Goal: Task Accomplishment & Management: Use online tool/utility

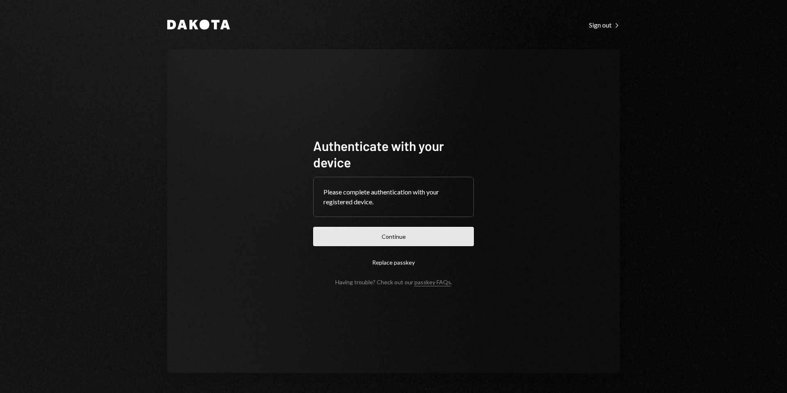
click at [422, 235] on button "Continue" at bounding box center [393, 236] width 161 height 19
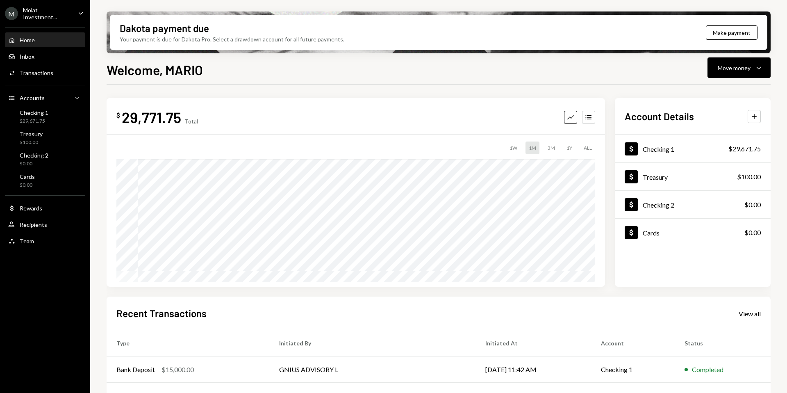
click at [59, 20] on ul "M Molat Investment... Caret Down Home Home Inbox Inbox Activities Transactions …" at bounding box center [45, 125] width 90 height 250
click at [59, 14] on div "Molat Investment..." at bounding box center [47, 14] width 48 height 14
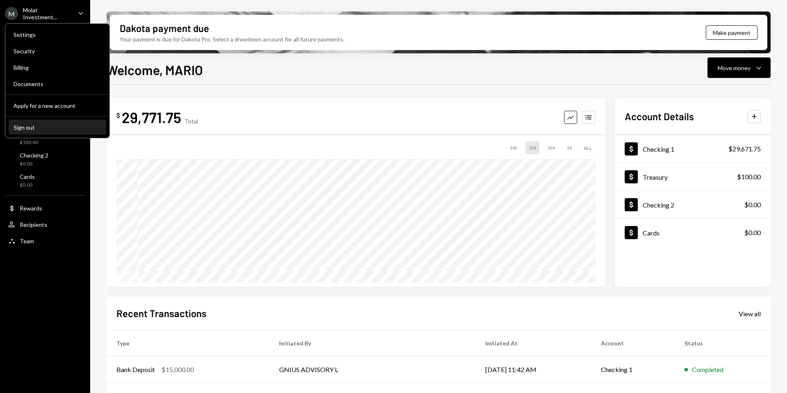
click at [34, 130] on div "Sign out" at bounding box center [58, 127] width 88 height 7
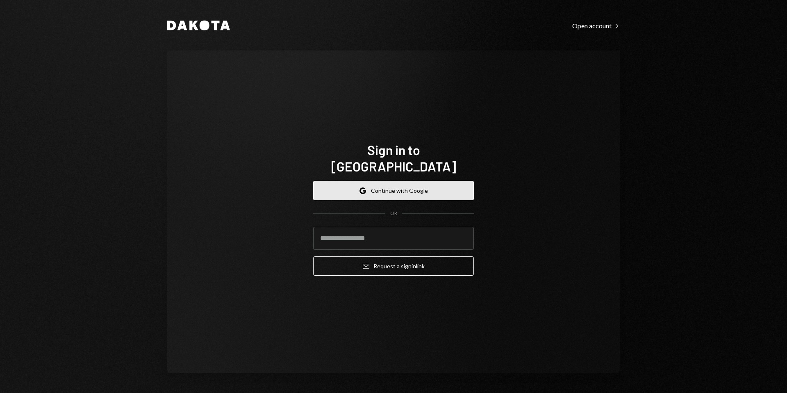
click at [394, 190] on button "Google Continue with Google" at bounding box center [393, 190] width 161 height 19
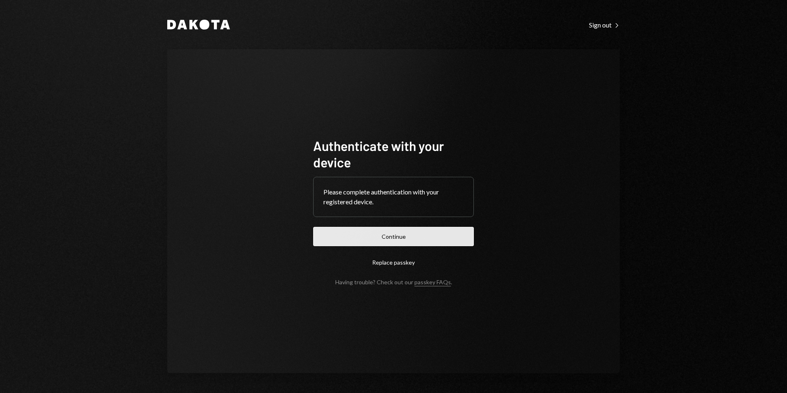
click at [416, 232] on button "Continue" at bounding box center [393, 236] width 161 height 19
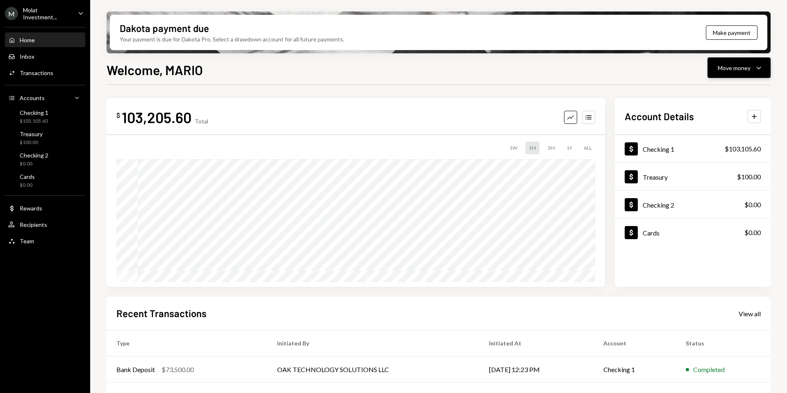
click at [754, 65] on icon "Caret Down" at bounding box center [759, 68] width 10 height 10
click at [710, 91] on div "Send" at bounding box center [733, 92] width 60 height 9
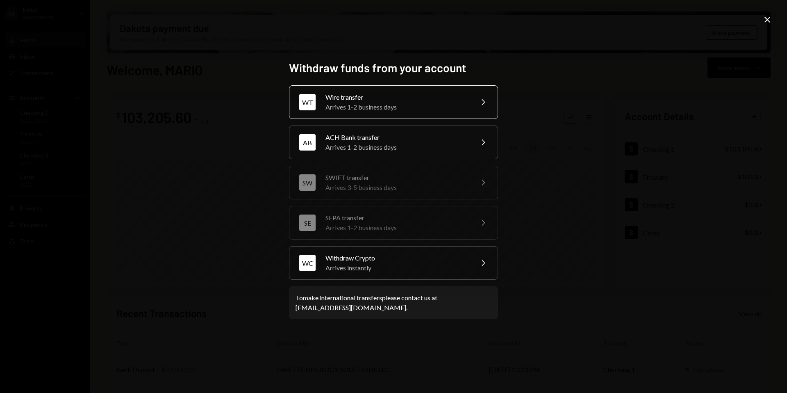
click at [376, 98] on div "Wire transfer" at bounding box center [397, 97] width 143 height 10
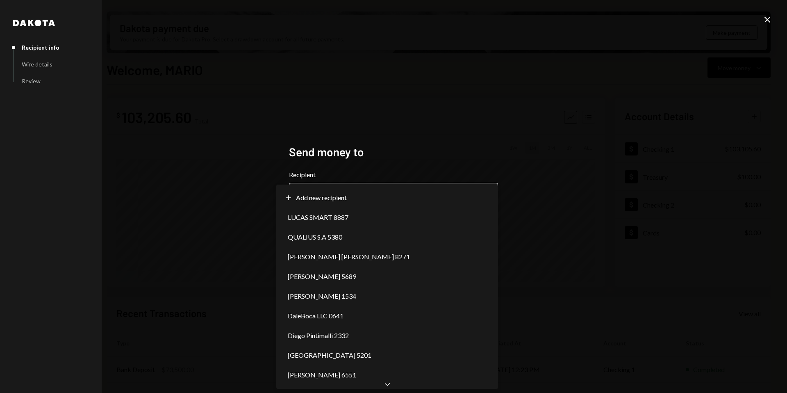
click at [353, 192] on body "M Molat Investment... Caret Down Home Home Inbox Inbox Activities Transactions …" at bounding box center [393, 196] width 787 height 393
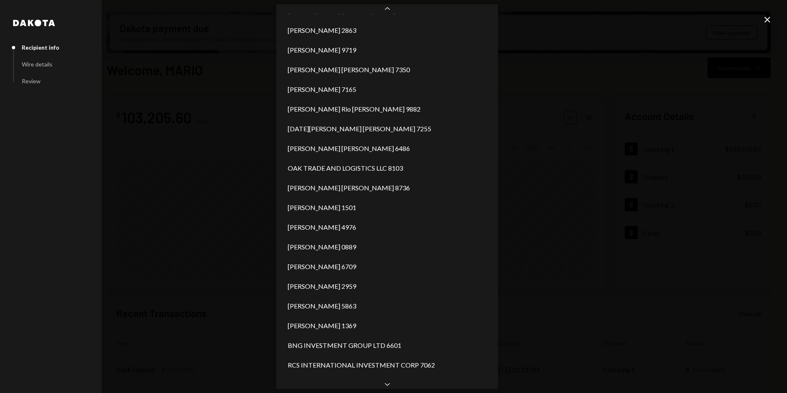
scroll to position [745, 0]
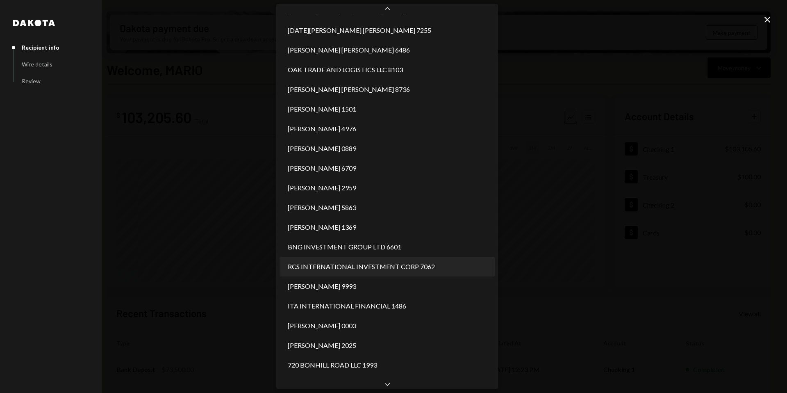
select select "**********"
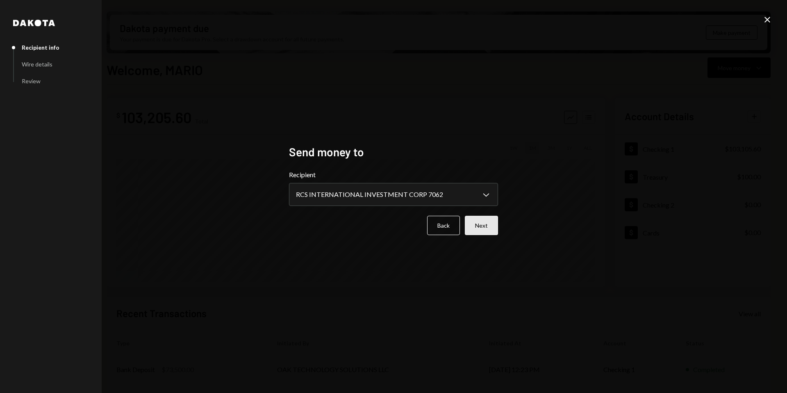
click at [486, 228] on button "Next" at bounding box center [481, 225] width 33 height 19
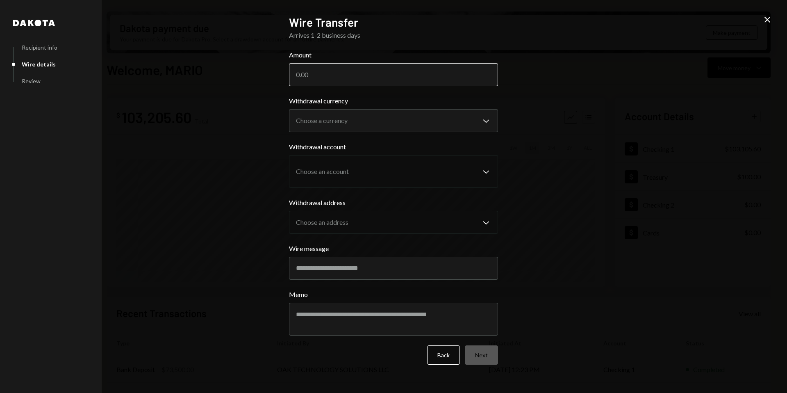
click at [446, 78] on input "Amount" at bounding box center [393, 74] width 209 height 23
type input "78221"
click at [464, 123] on body "M Molat Investment... Caret Down Home Home Inbox Inbox Activities Transactions …" at bounding box center [393, 196] width 787 height 393
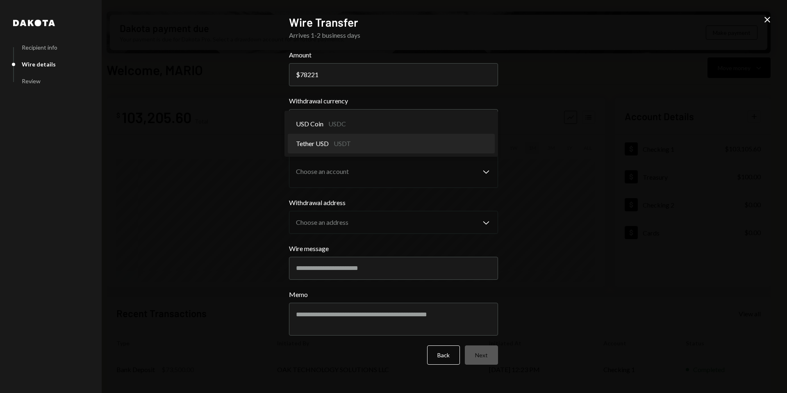
select select "****"
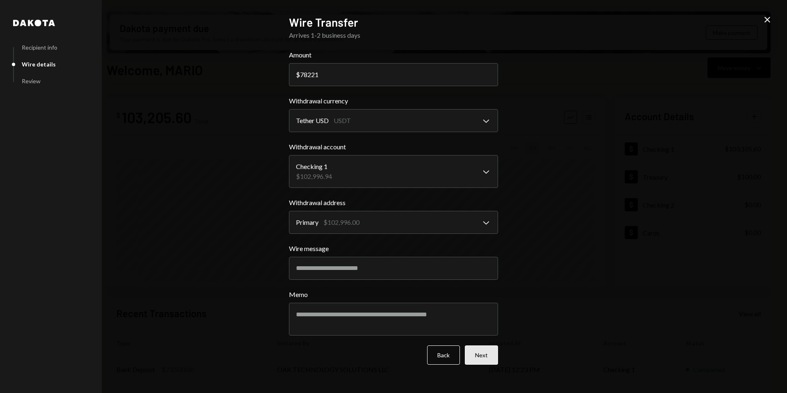
click at [485, 358] on button "Next" at bounding box center [481, 354] width 33 height 19
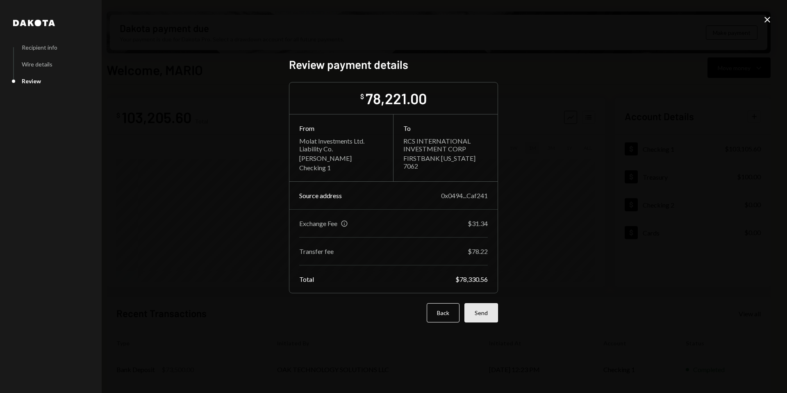
click at [491, 314] on button "Send" at bounding box center [482, 312] width 34 height 19
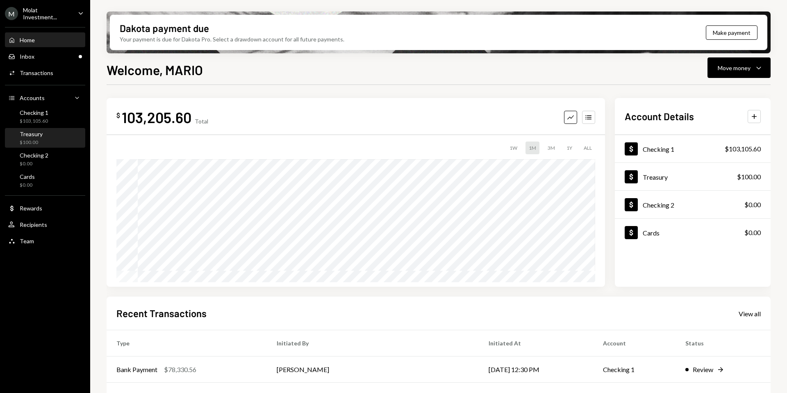
click at [43, 139] on div "Treasury $100.00" at bounding box center [45, 138] width 74 height 16
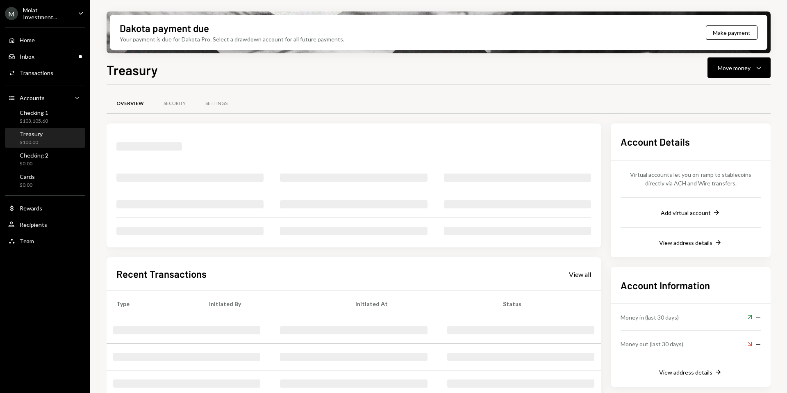
click at [39, 111] on div "Checking 1" at bounding box center [34, 112] width 29 height 7
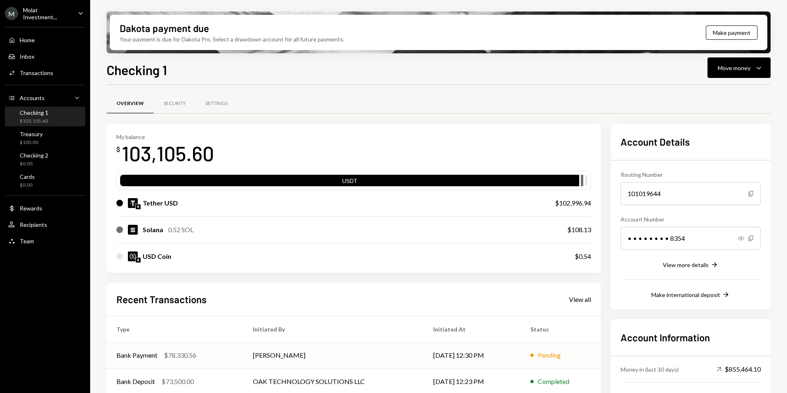
click at [319, 357] on td "[PERSON_NAME]" at bounding box center [333, 355] width 180 height 26
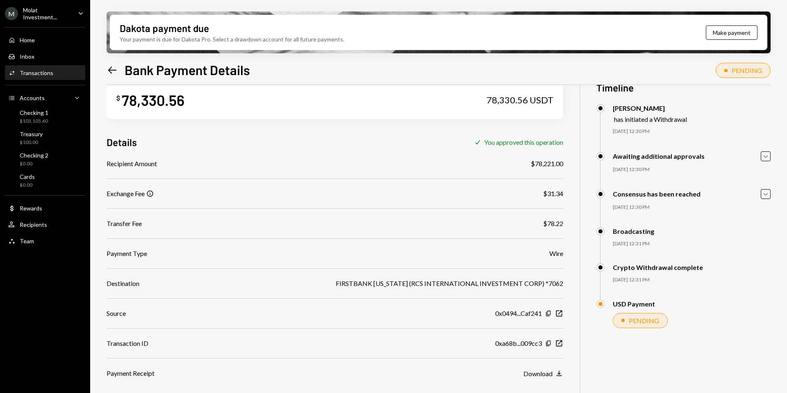
scroll to position [25, 0]
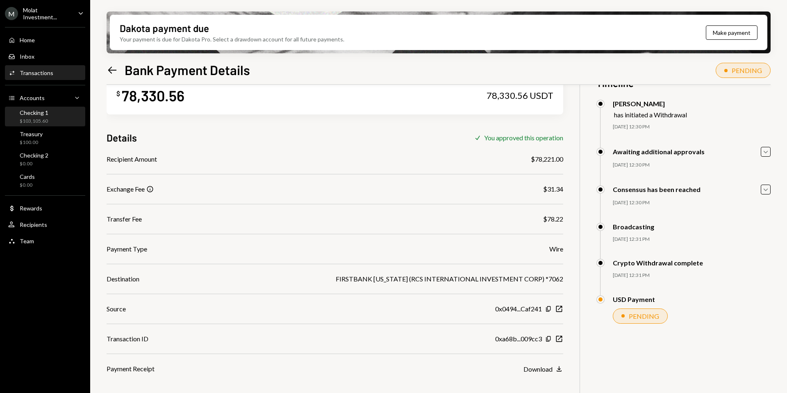
click at [40, 119] on div "$103,105.60" at bounding box center [34, 121] width 29 height 7
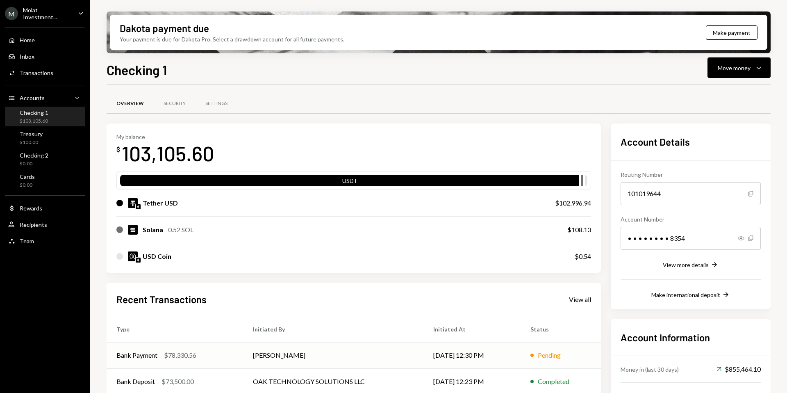
click at [259, 353] on td "[PERSON_NAME]" at bounding box center [333, 355] width 180 height 26
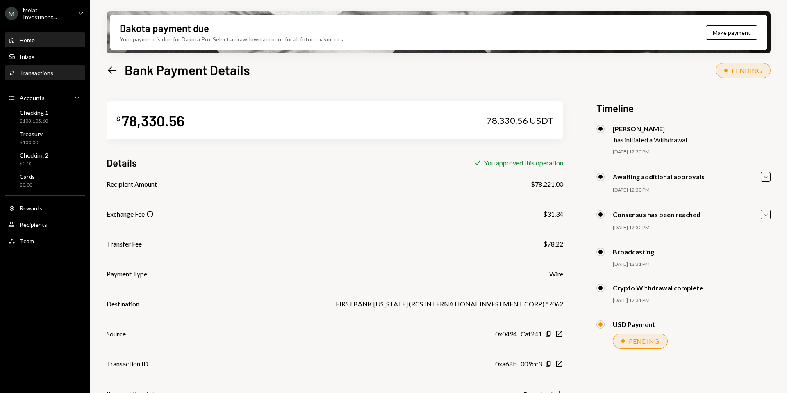
click at [43, 36] on div "Home Home" at bounding box center [45, 39] width 74 height 7
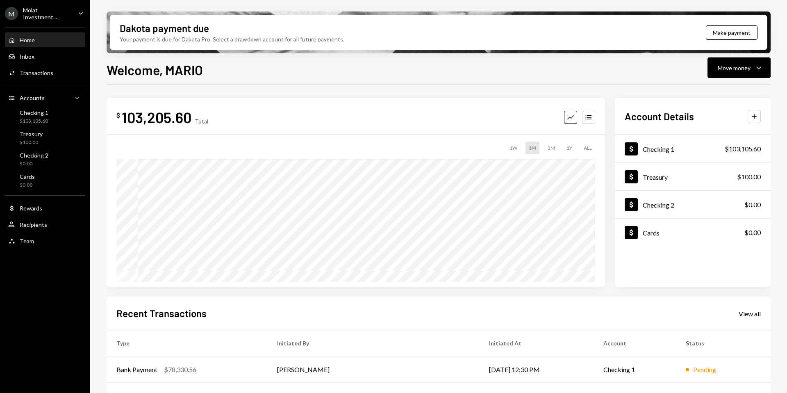
click at [40, 105] on div "Home Home Inbox Inbox Activities Transactions Accounts Accounts Caret Down Chec…" at bounding box center [45, 136] width 90 height 228
click at [31, 118] on div "$103,105.60" at bounding box center [34, 121] width 29 height 7
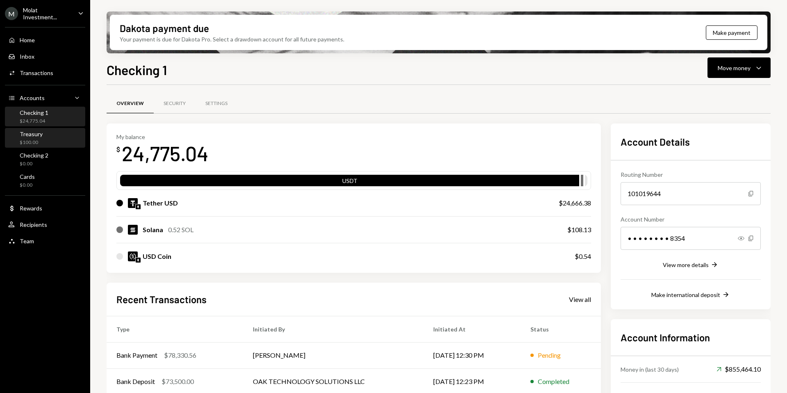
click at [54, 134] on div "Treasury $100.00" at bounding box center [45, 138] width 74 height 16
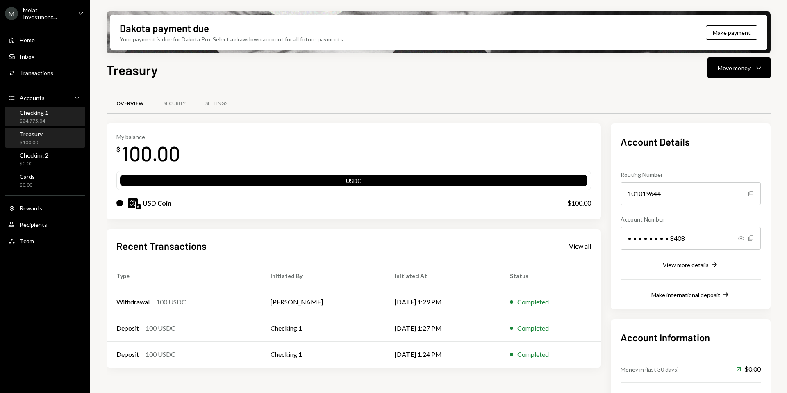
click at [39, 120] on div "$24,775.04" at bounding box center [34, 121] width 29 height 7
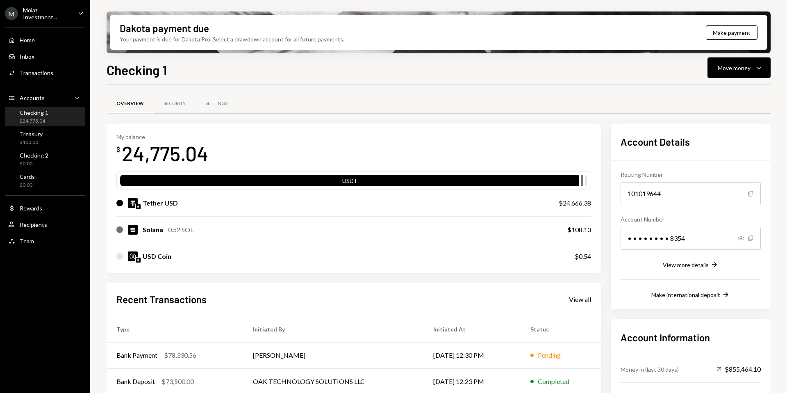
click at [38, 11] on div "Molat Investment..." at bounding box center [47, 14] width 48 height 14
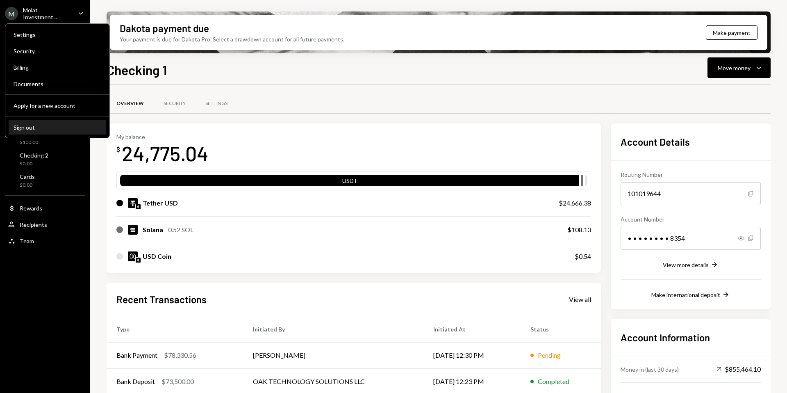
click at [37, 124] on div "Sign out" at bounding box center [58, 127] width 88 height 7
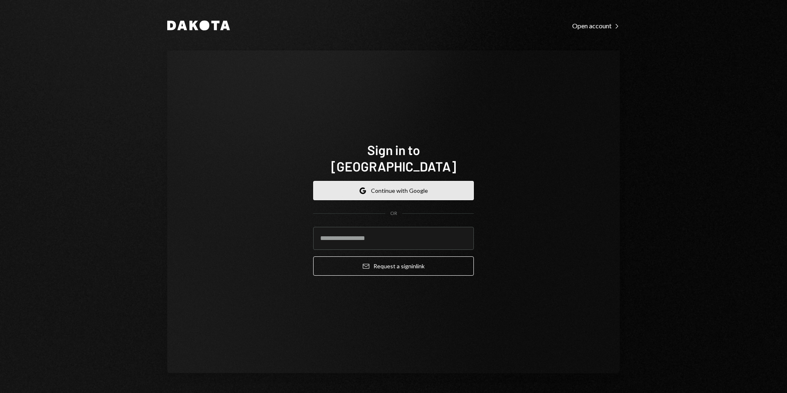
click at [401, 182] on button "Google Continue with Google" at bounding box center [393, 190] width 161 height 19
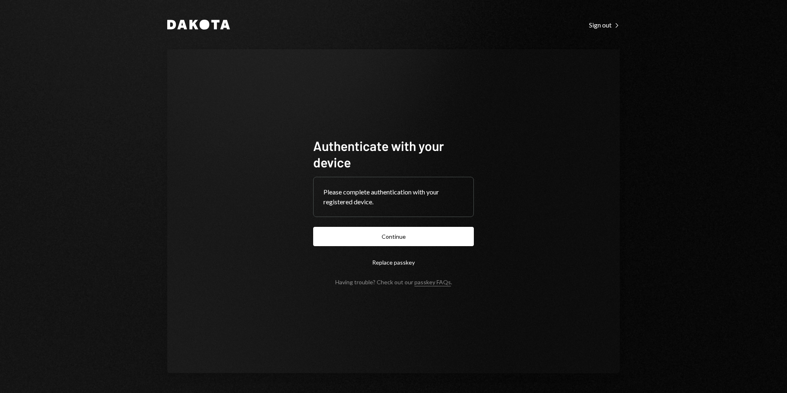
click at [399, 247] on form "Authenticate with your device Please complete authentication with your register…" at bounding box center [393, 211] width 161 height 148
click at [399, 237] on button "Continue" at bounding box center [393, 236] width 161 height 19
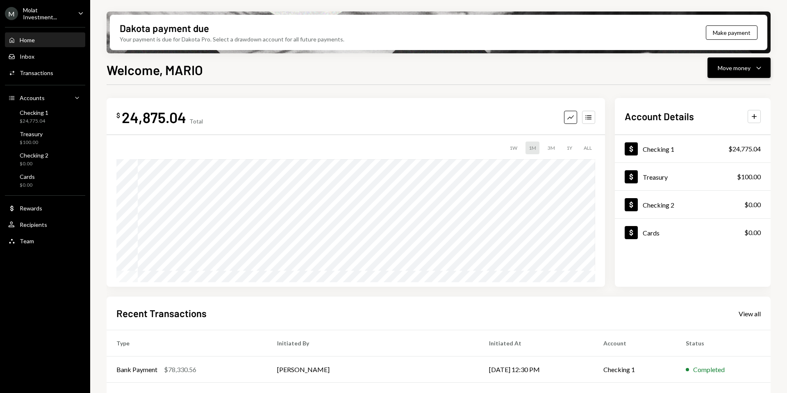
click at [726, 73] on button "Move money Caret Down" at bounding box center [739, 67] width 63 height 20
click at [699, 90] on div "Withdraw Send" at bounding box center [726, 92] width 72 height 9
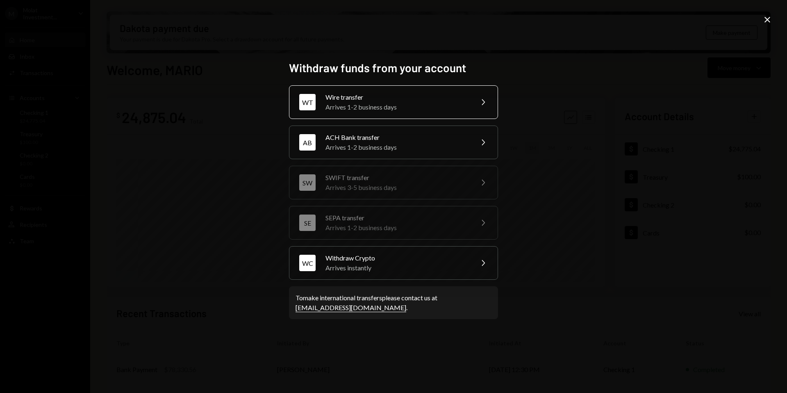
click at [335, 112] on div "Arrives 1-2 business days" at bounding box center [397, 107] width 143 height 10
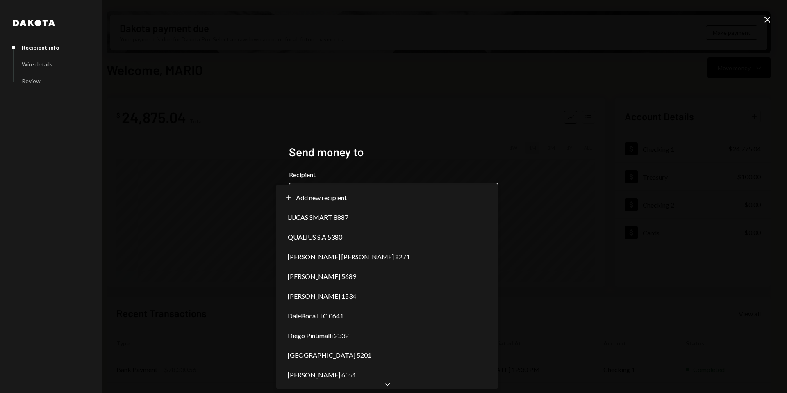
click at [327, 203] on body "M Molat Investment... Caret Down Home Home Inbox Inbox Activities Transactions …" at bounding box center [393, 196] width 787 height 393
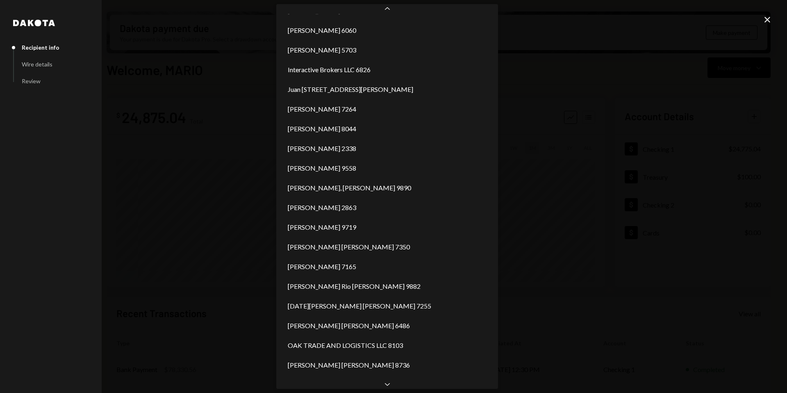
scroll to position [508, 0]
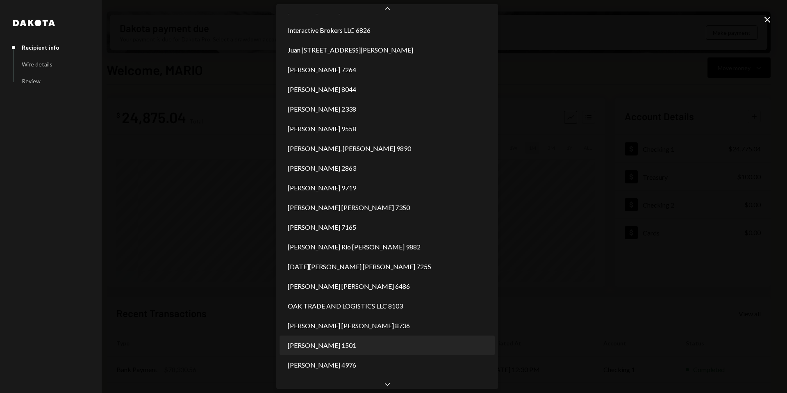
select select "**********"
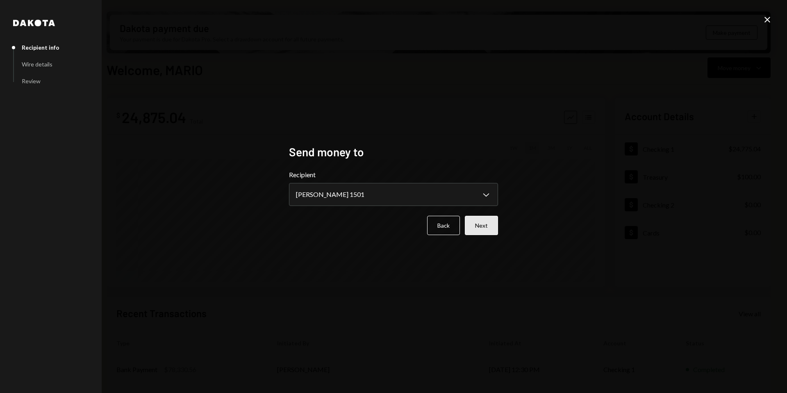
click at [487, 224] on button "Next" at bounding box center [481, 225] width 33 height 19
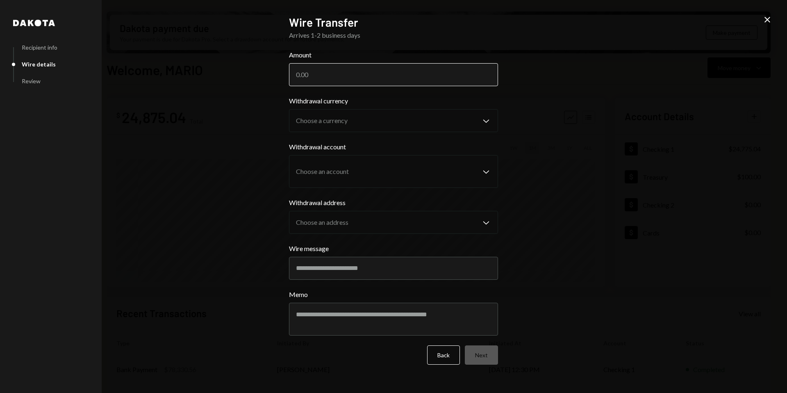
click at [346, 80] on input "Amount" at bounding box center [393, 74] width 209 height 23
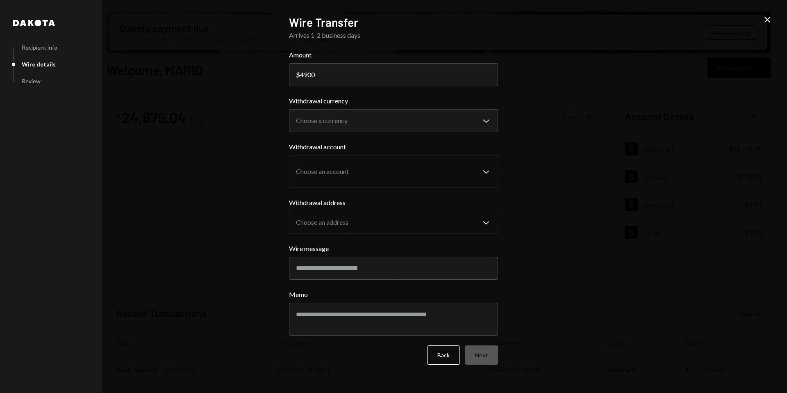
type input "4900"
click at [414, 132] on form "**********" at bounding box center [393, 207] width 209 height 314
click at [417, 122] on body "M Molat Investment... Caret Down Home Home Inbox Inbox Activities Transactions …" at bounding box center [393, 196] width 787 height 393
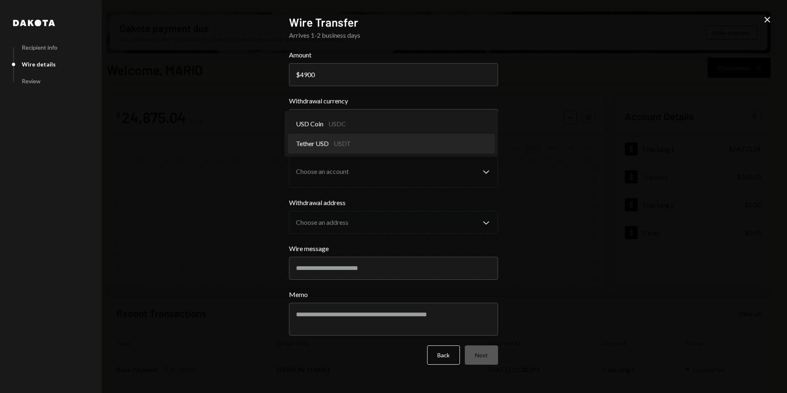
select select "****"
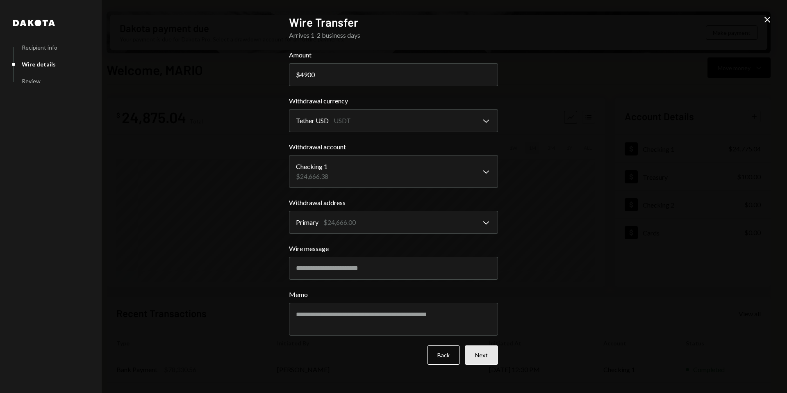
click at [479, 353] on button "Next" at bounding box center [481, 354] width 33 height 19
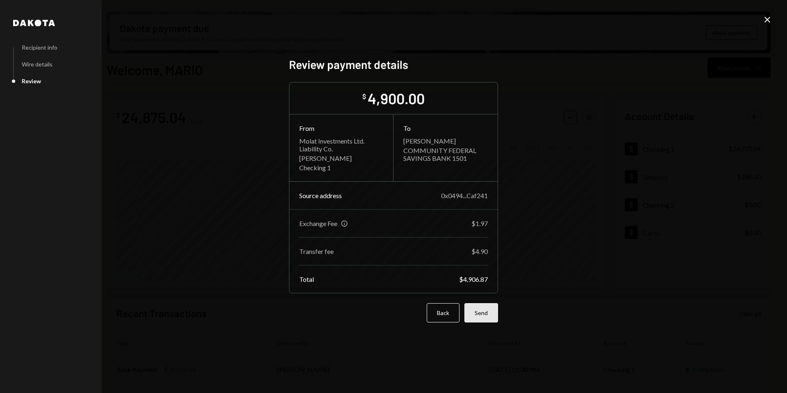
click at [490, 314] on button "Send" at bounding box center [482, 312] width 34 height 19
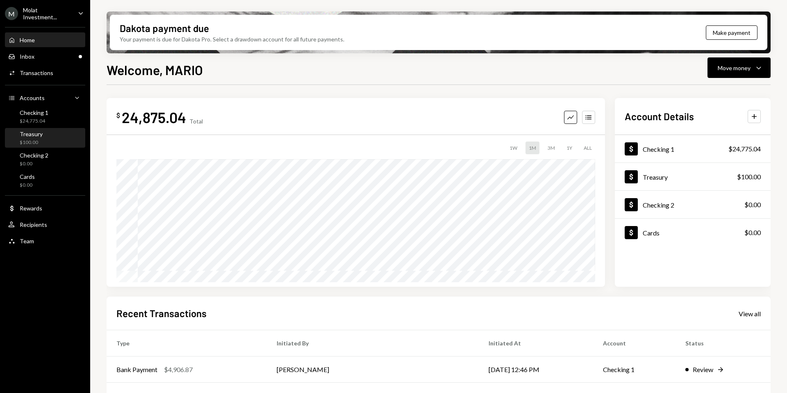
click at [65, 132] on div "Treasury $100.00" at bounding box center [45, 138] width 74 height 16
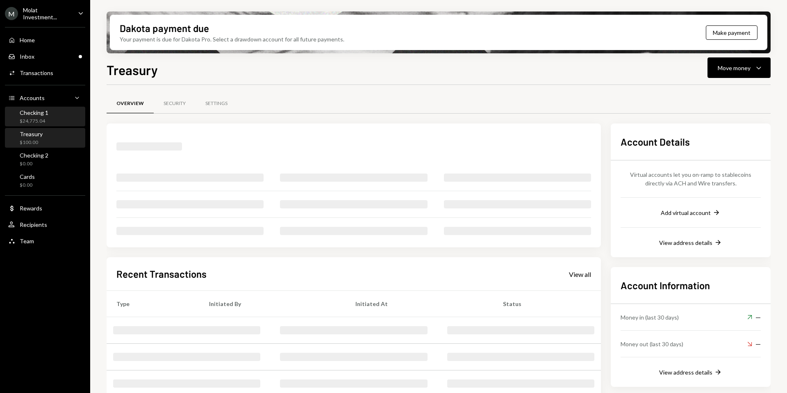
click at [39, 110] on div "Checking 1" at bounding box center [34, 112] width 29 height 7
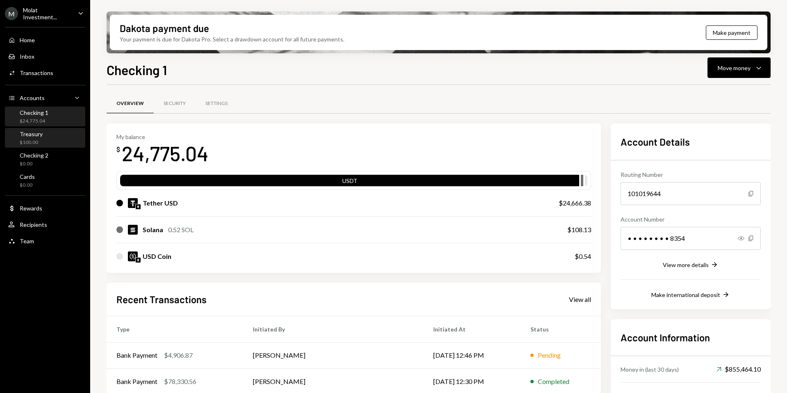
click at [46, 133] on div "Treasury $100.00" at bounding box center [45, 138] width 74 height 16
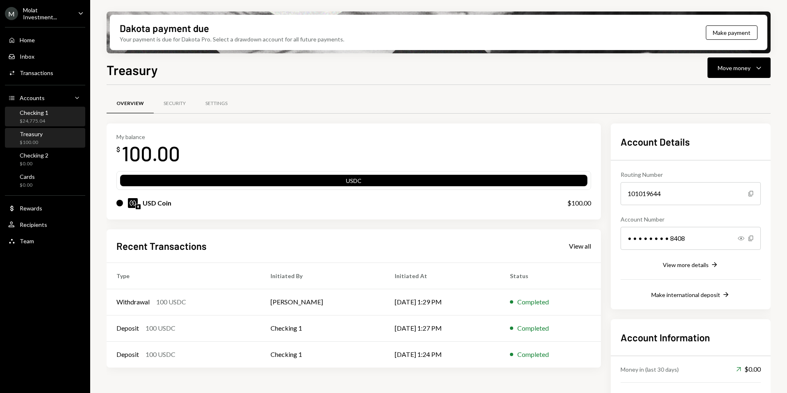
click at [39, 118] on div "$24,775.04" at bounding box center [34, 121] width 29 height 7
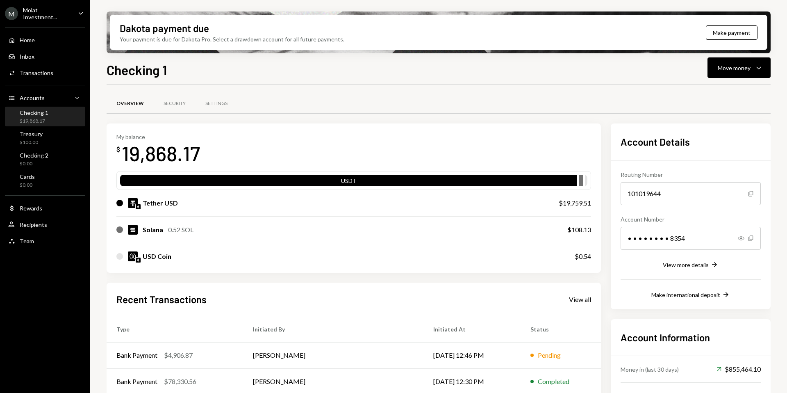
click at [30, 15] on div "Molat Investment..." at bounding box center [47, 14] width 48 height 14
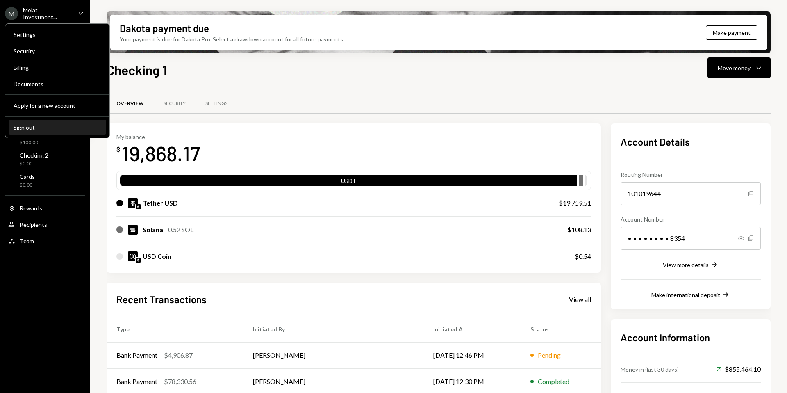
click at [43, 125] on div "Sign out" at bounding box center [58, 127] width 88 height 7
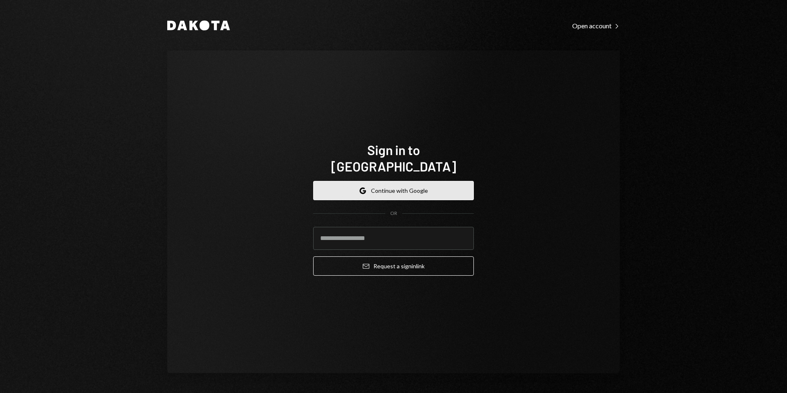
click at [397, 184] on button "Google Continue with Google" at bounding box center [393, 190] width 161 height 19
